Goal: Information Seeking & Learning: Learn about a topic

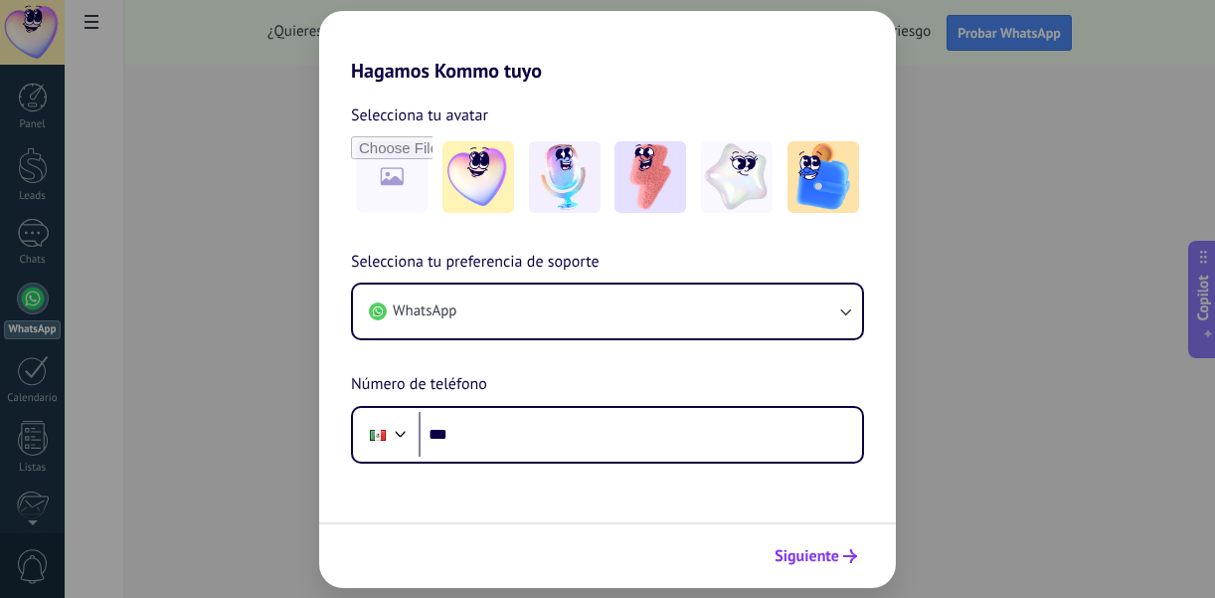
click at [800, 545] on button "Siguiente" at bounding box center [816, 556] width 100 height 34
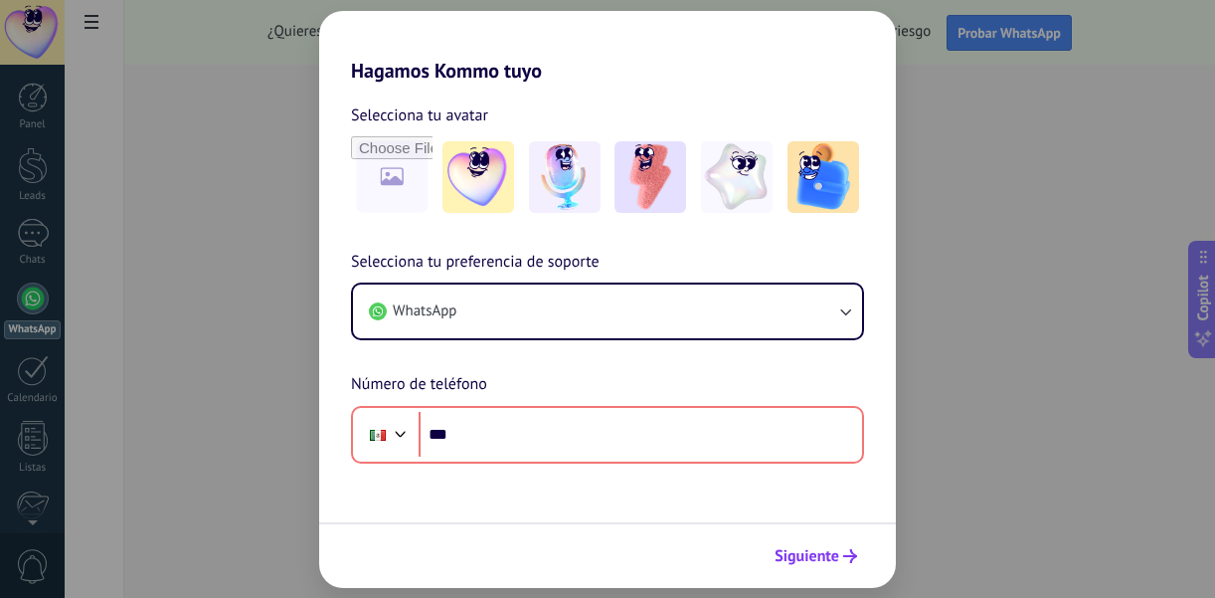
click at [791, 543] on button "Siguiente" at bounding box center [816, 556] width 100 height 34
